Goal: Information Seeking & Learning: Learn about a topic

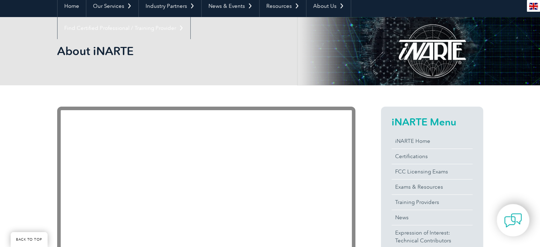
scroll to position [85, 0]
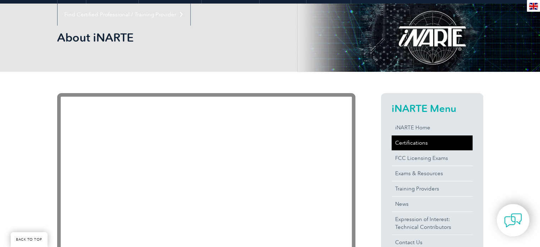
click at [403, 143] on link "Certifications" at bounding box center [432, 142] width 81 height 15
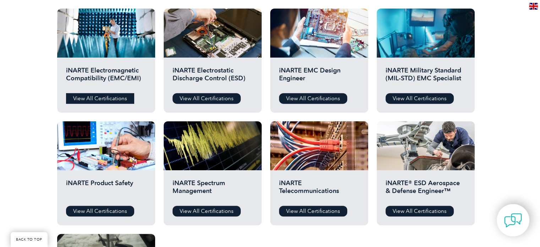
scroll to position [234, 0]
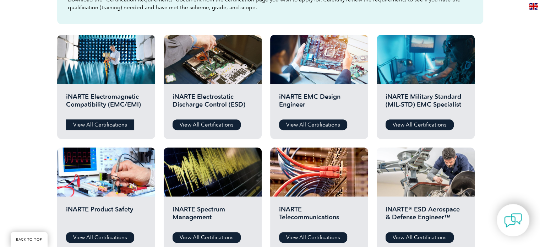
click at [98, 125] on link "View All Certifications" at bounding box center [100, 124] width 68 height 11
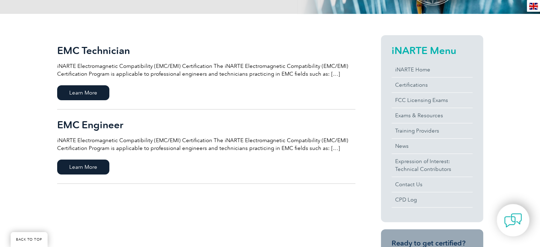
scroll to position [135, 0]
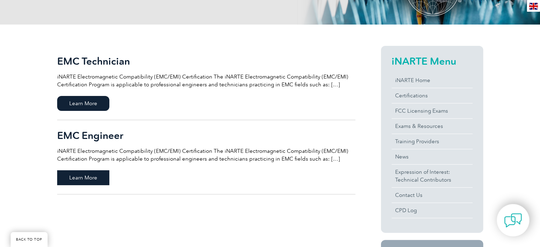
click at [94, 180] on span "Learn More" at bounding box center [83, 177] width 52 height 15
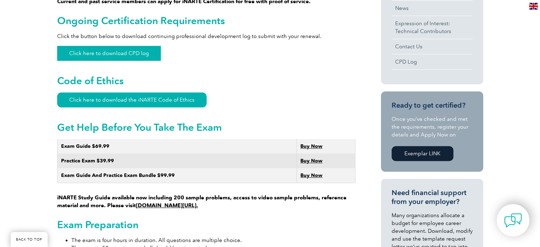
scroll to position [334, 0]
click at [179, 202] on link "www.learnemc.com/inarte." at bounding box center [167, 205] width 62 height 6
